Goal: Find specific page/section: Find specific page/section

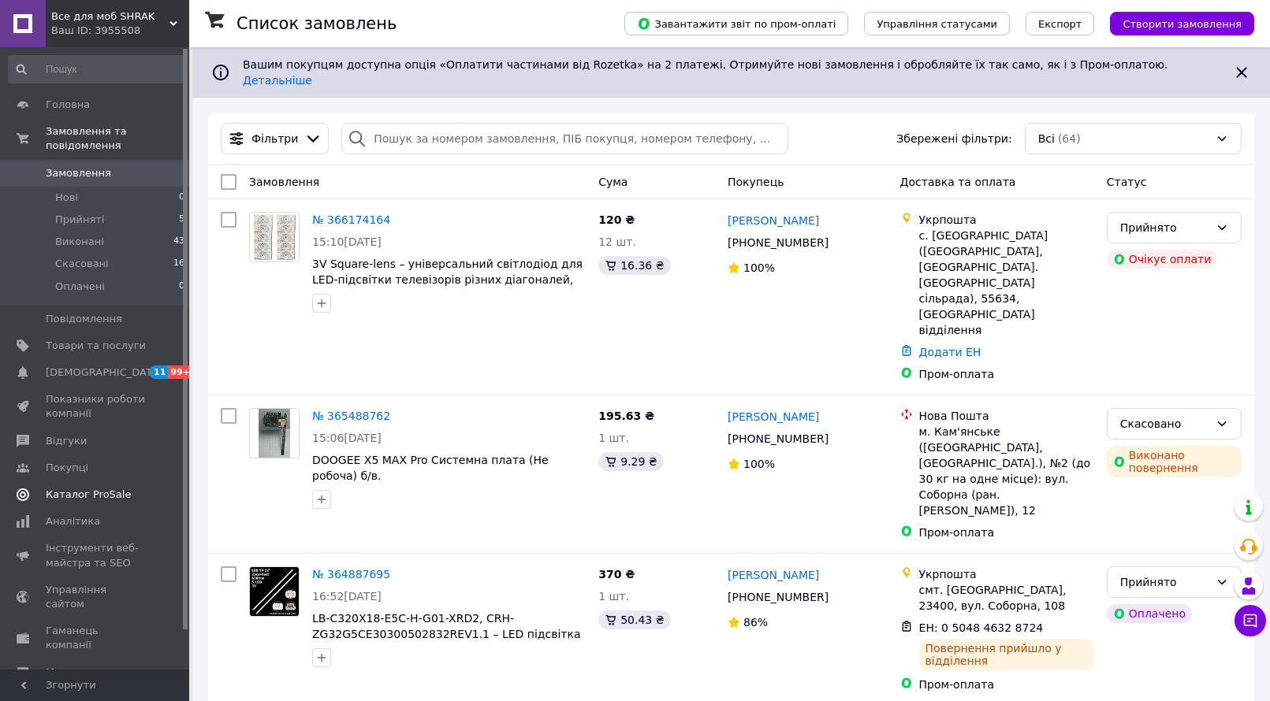
click at [94, 488] on span "Каталог ProSale" at bounding box center [88, 495] width 85 height 14
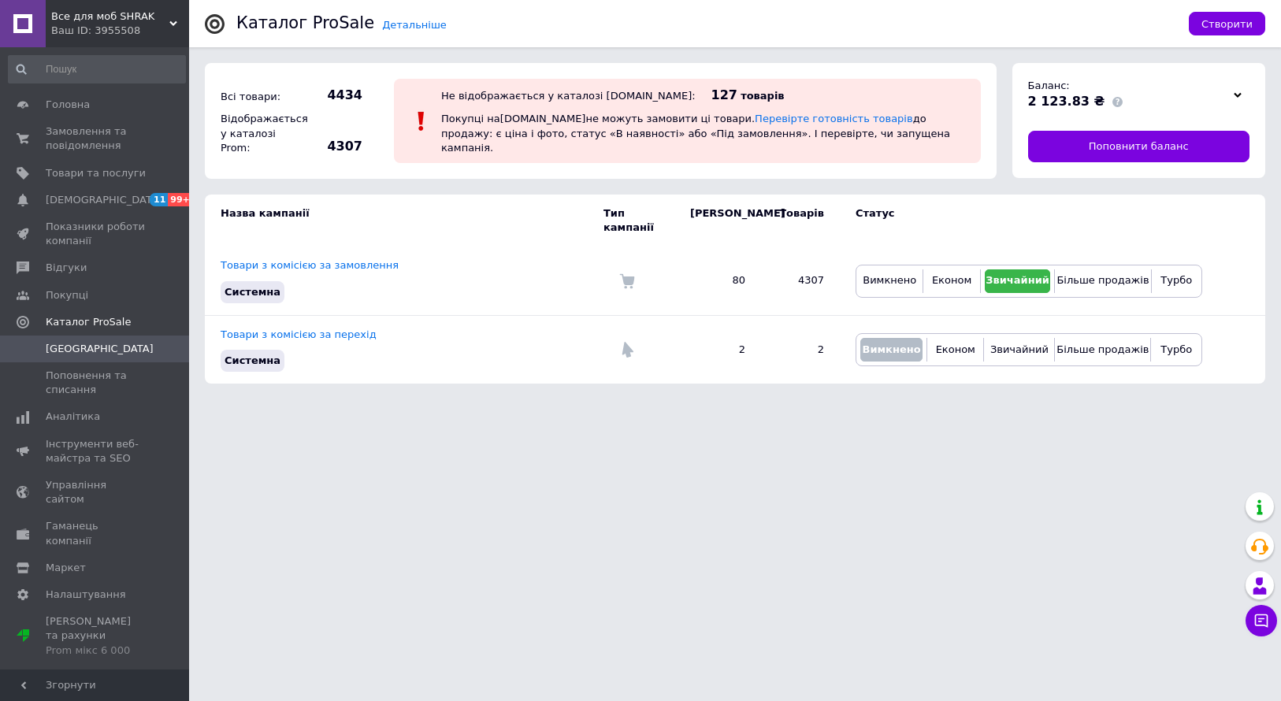
click at [167, 20] on span "Все для моб SHRAK" at bounding box center [110, 16] width 118 height 14
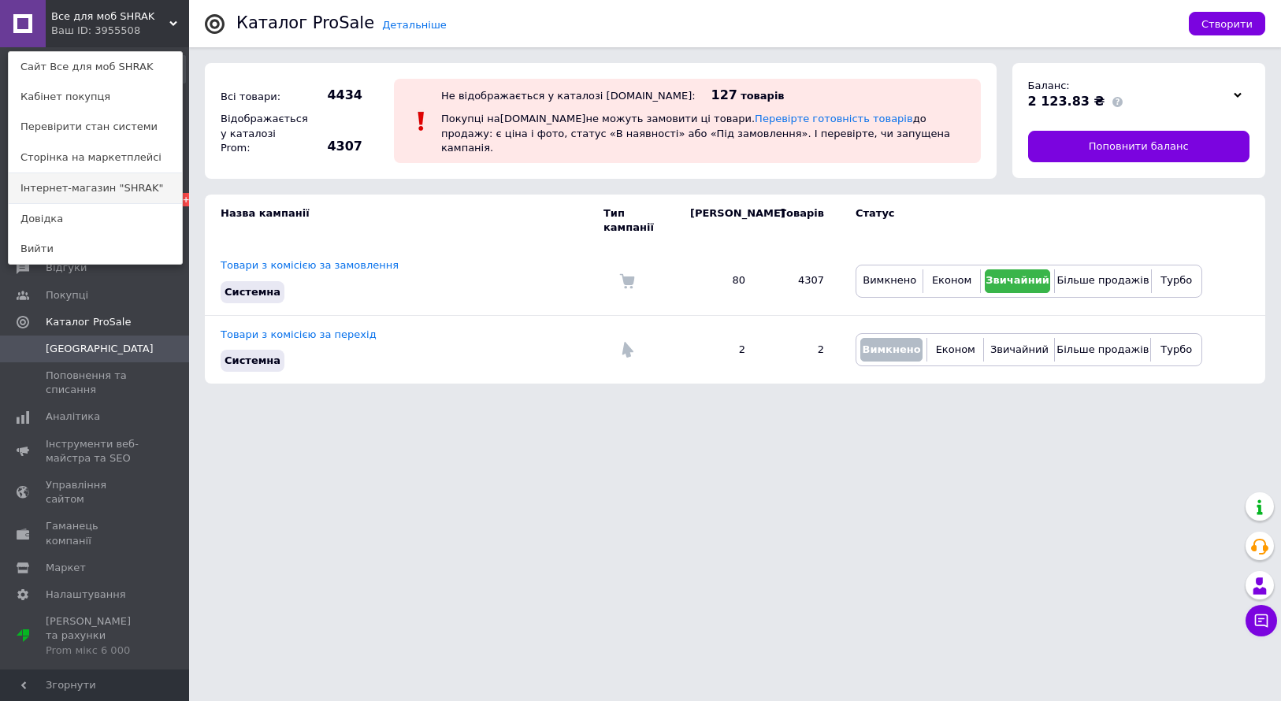
click at [102, 188] on link "Інтернет-магазин "SHRAK"" at bounding box center [95, 188] width 173 height 30
